Goal: Find specific page/section: Find specific page/section

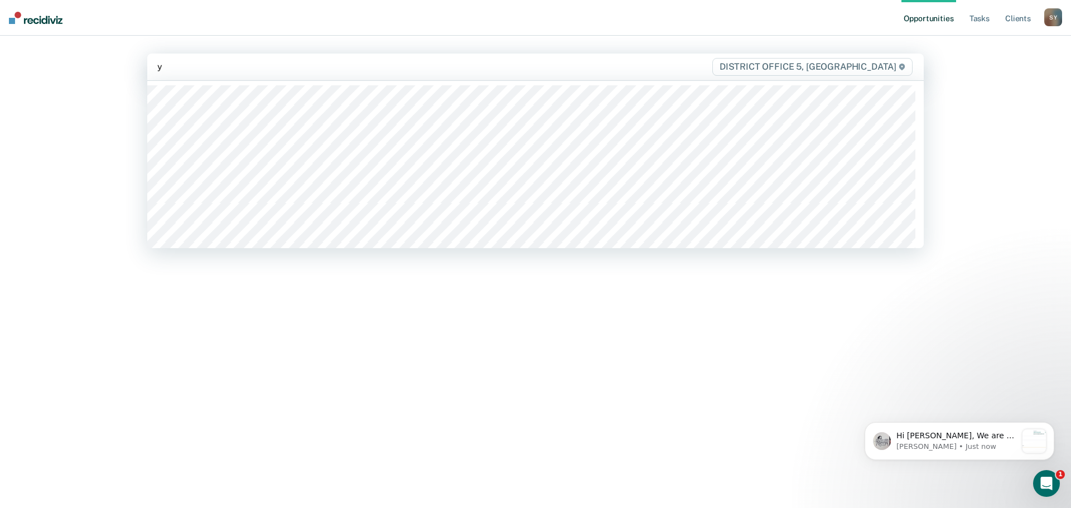
type input "yn"
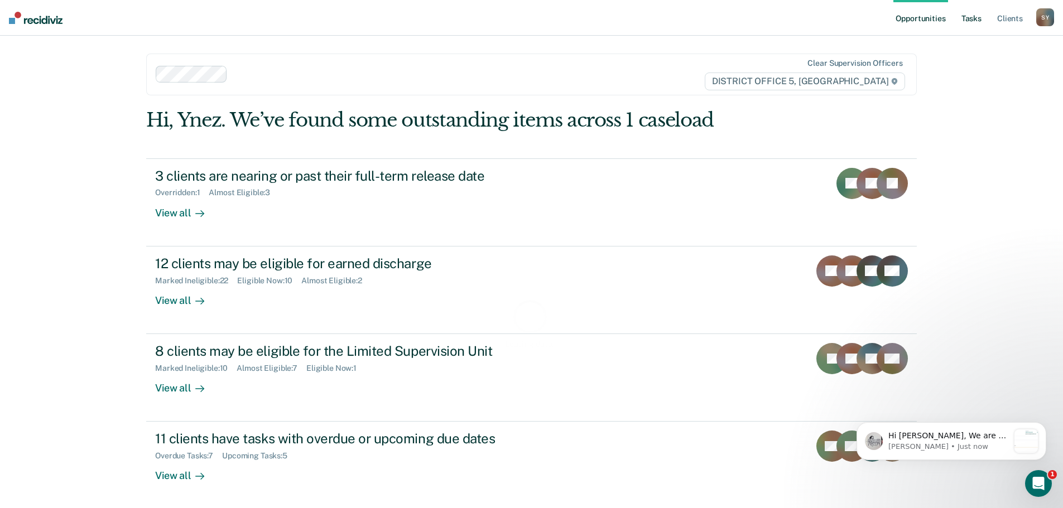
click at [974, 19] on link "Tasks" at bounding box center [971, 18] width 25 height 36
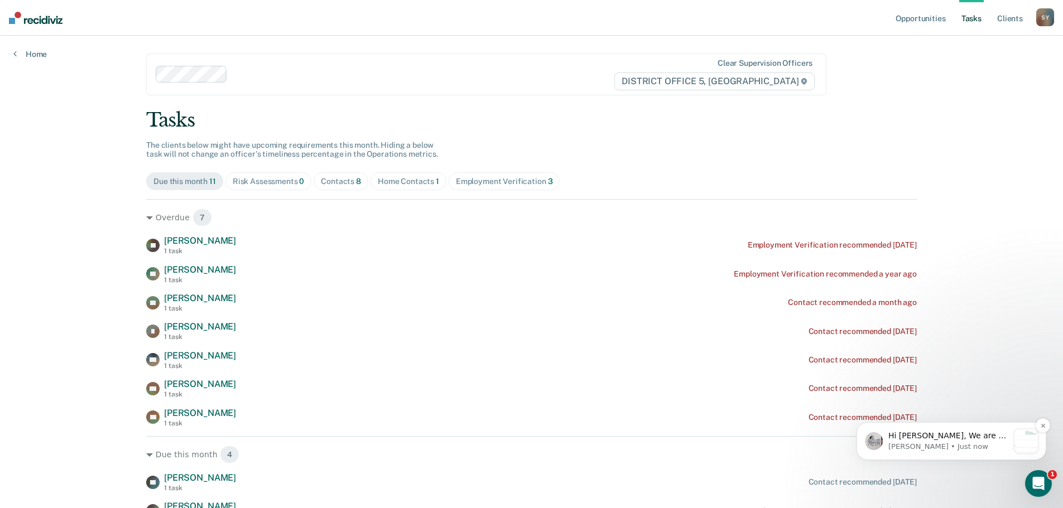
click at [981, 433] on p "Hi [PERSON_NAME], We are so excited to announce a brand new feature: AI case no…" at bounding box center [948, 436] width 120 height 11
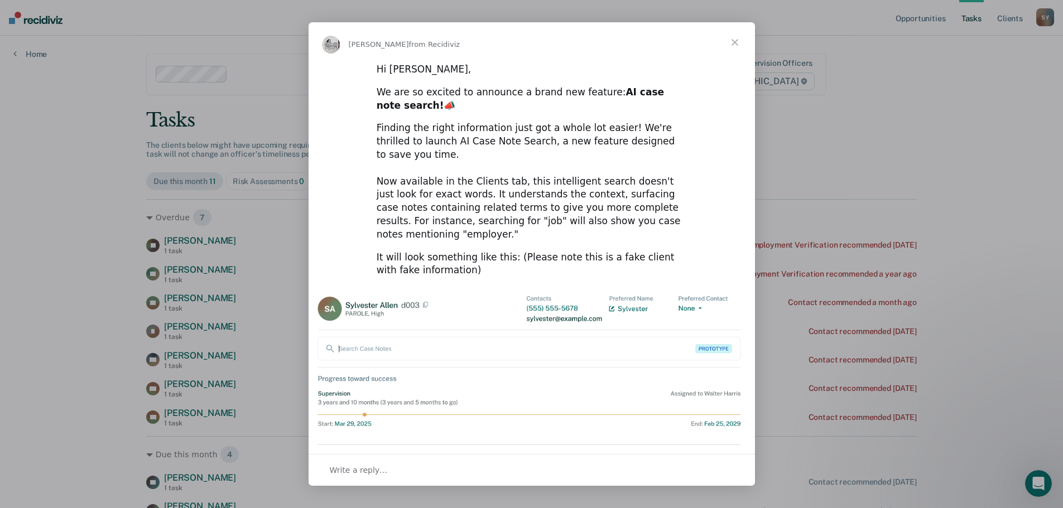
scroll to position [35, 0]
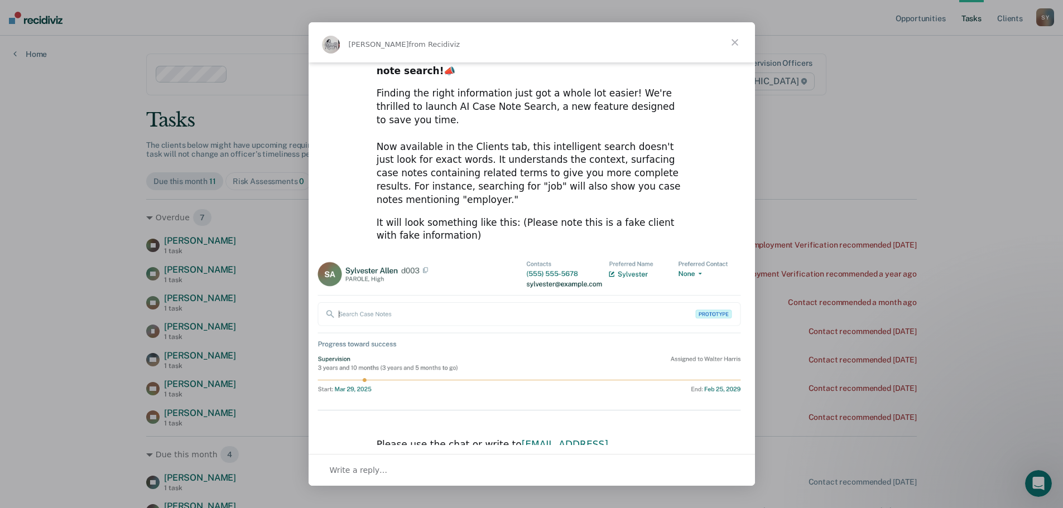
click at [736, 42] on span "Close" at bounding box center [734, 42] width 40 height 40
